Goal: Task Accomplishment & Management: Use online tool/utility

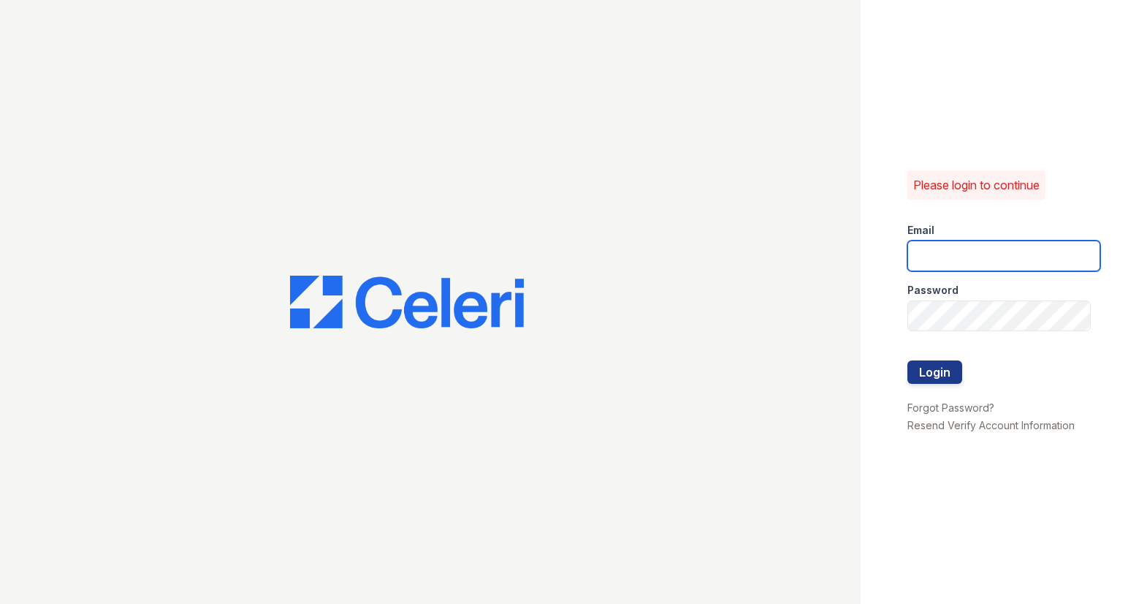
click at [994, 250] on input "email" at bounding box center [1005, 255] width 194 height 31
type input "[EMAIL_ADDRESS][DOMAIN_NAME]"
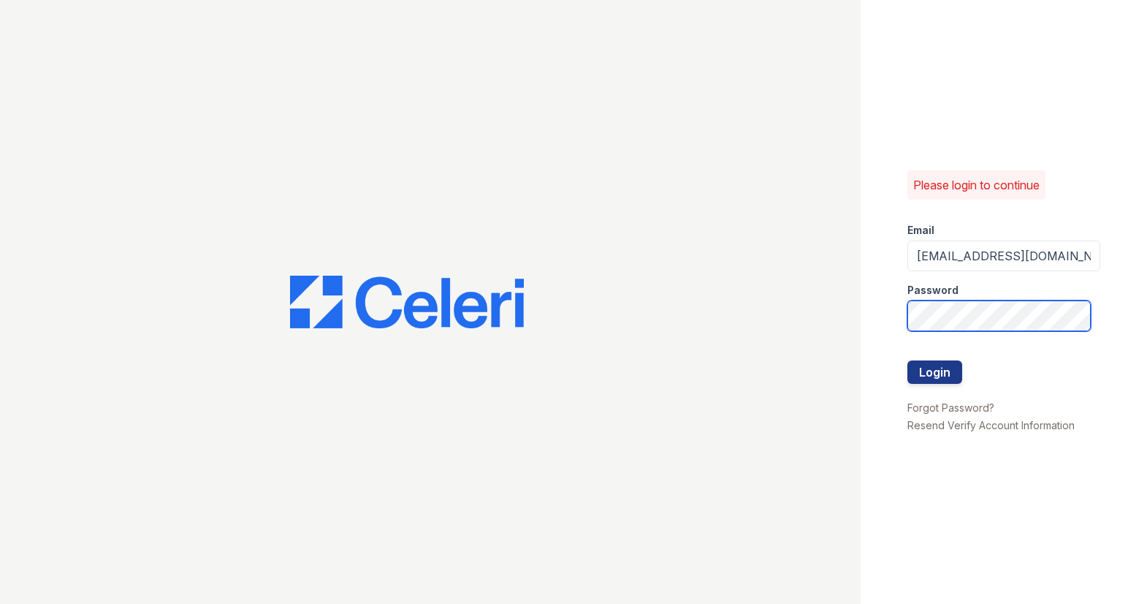
click at [908, 360] on button "Login" at bounding box center [935, 371] width 55 height 23
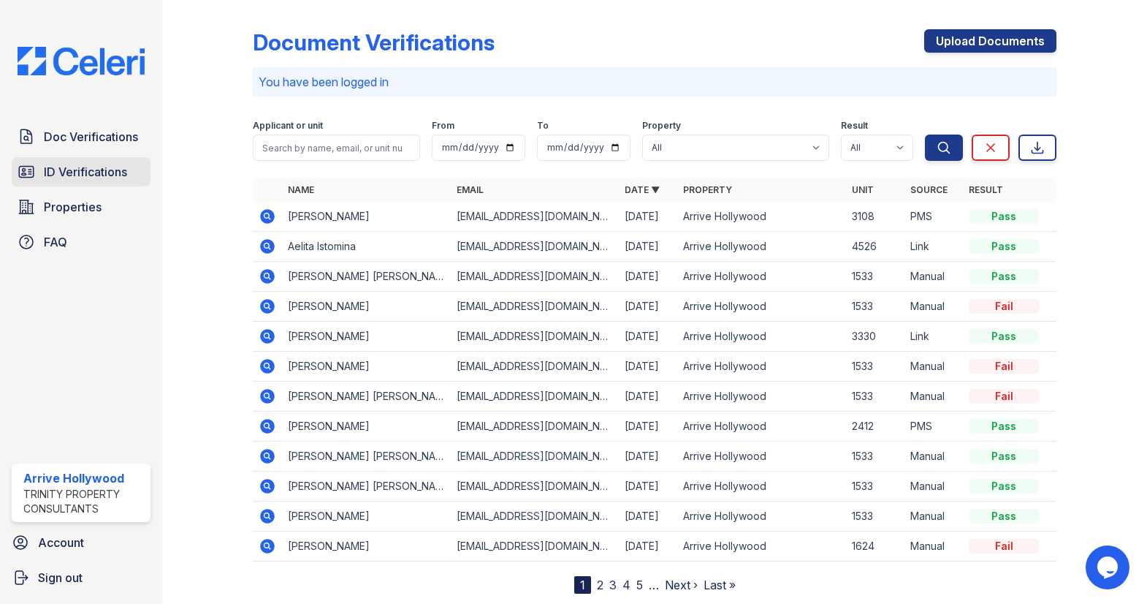
click at [77, 175] on span "ID Verifications" at bounding box center [85, 172] width 83 height 18
